Goal: Navigation & Orientation: Go to known website

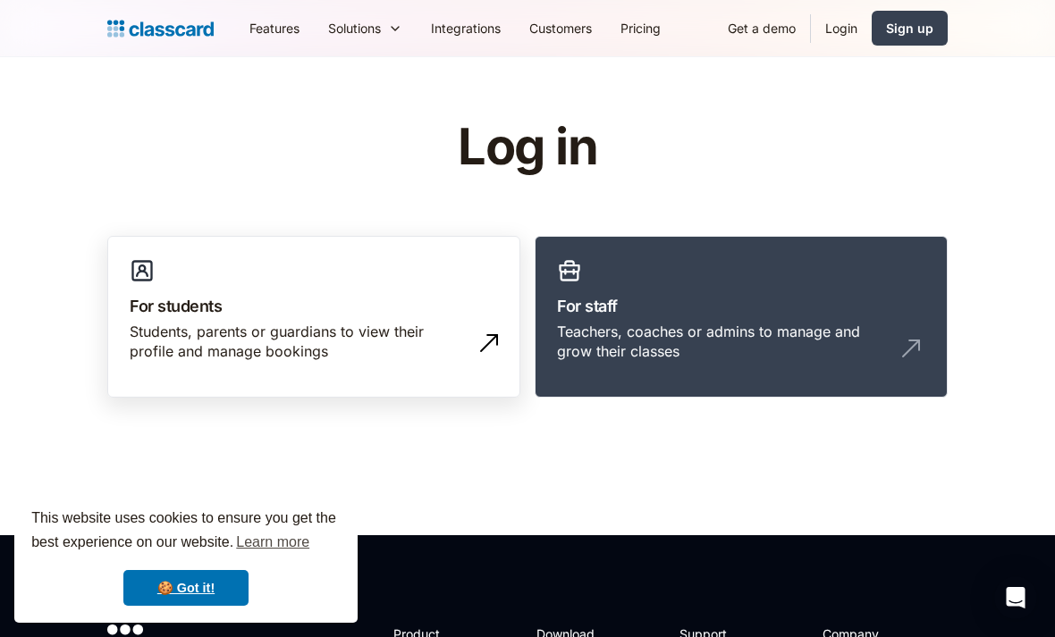
click at [453, 267] on link "For students Students, parents or guardians to view their profile and manage bo…" at bounding box center [313, 317] width 413 height 163
click at [425, 350] on div "Students, parents or guardians to view their profile and manage bookings" at bounding box center [296, 342] width 333 height 40
